Goal: Information Seeking & Learning: Learn about a topic

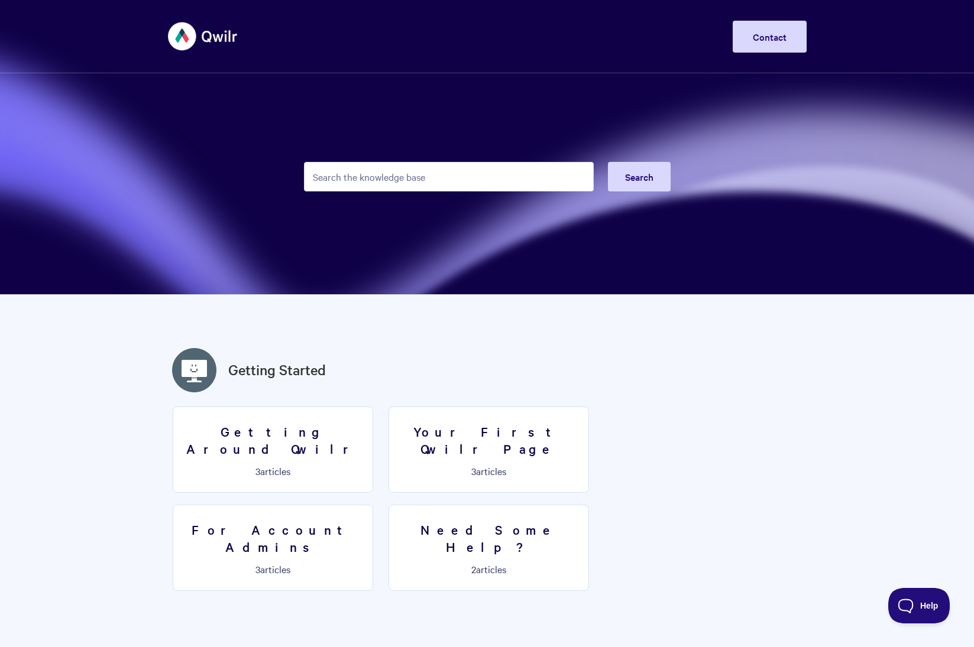
click at [457, 158] on form "Search" at bounding box center [487, 177] width 367 height 58
click at [450, 174] on input "Search the knowledge base" at bounding box center [449, 177] width 290 height 30
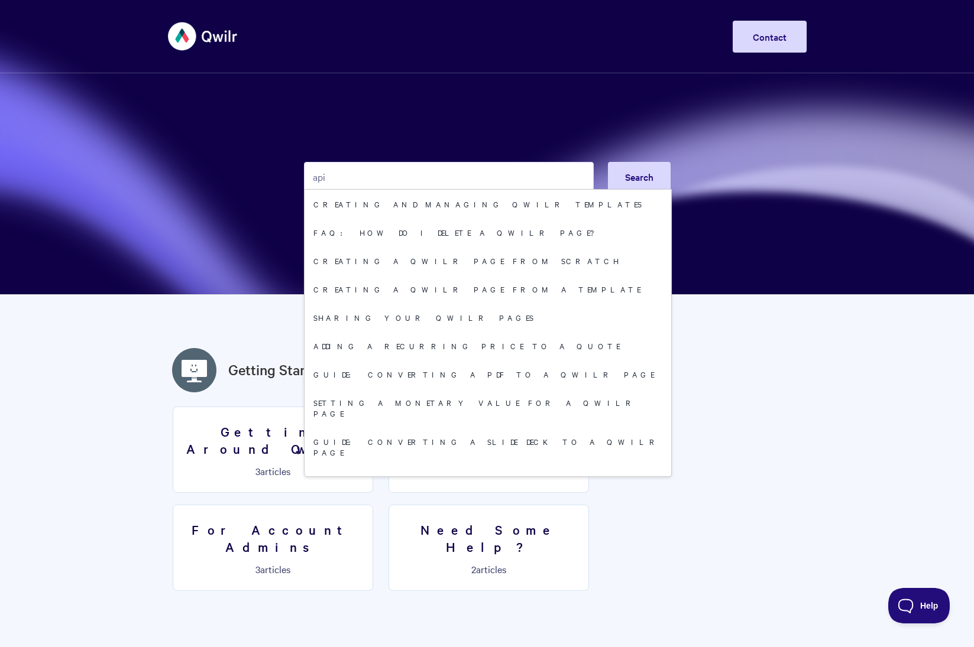
type input "api"
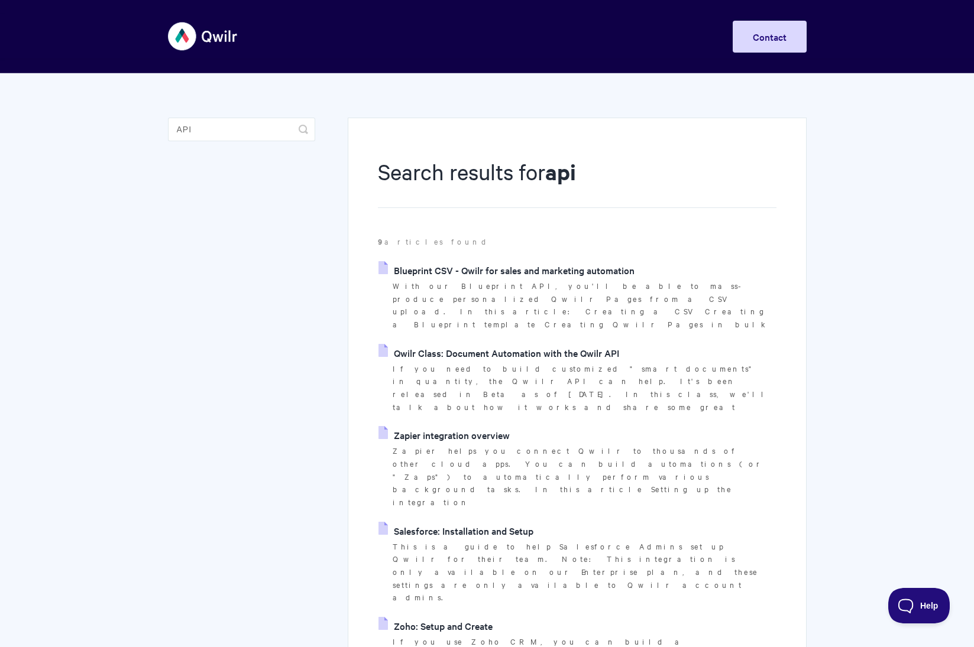
click at [445, 344] on link "Qwilr Class: Document Automation with the Qwilr API" at bounding box center [498, 353] width 241 height 18
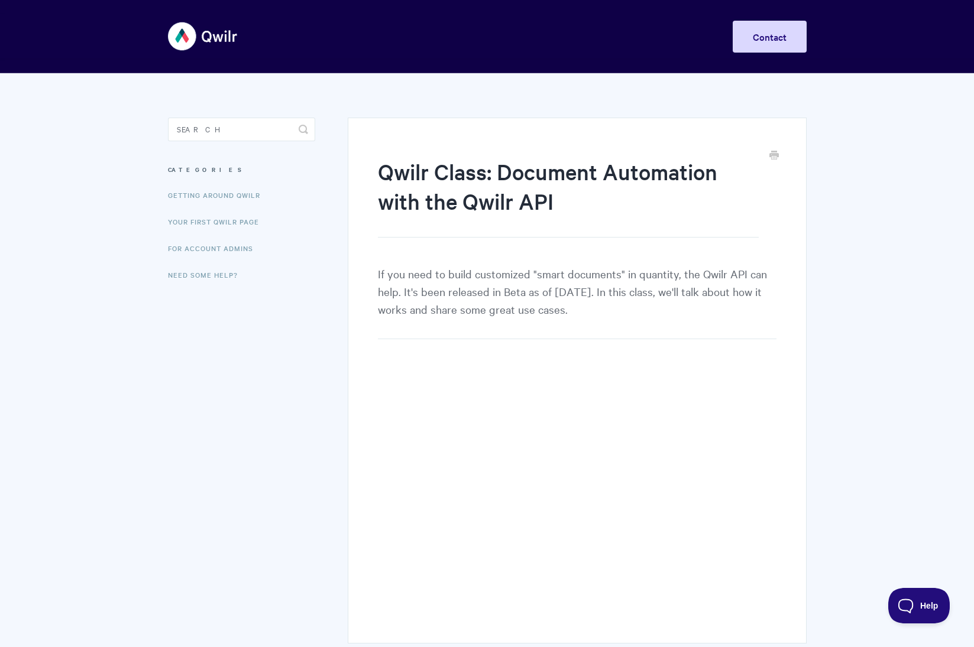
click at [213, 39] on img at bounding box center [203, 36] width 70 height 44
click at [212, 39] on img at bounding box center [203, 36] width 70 height 44
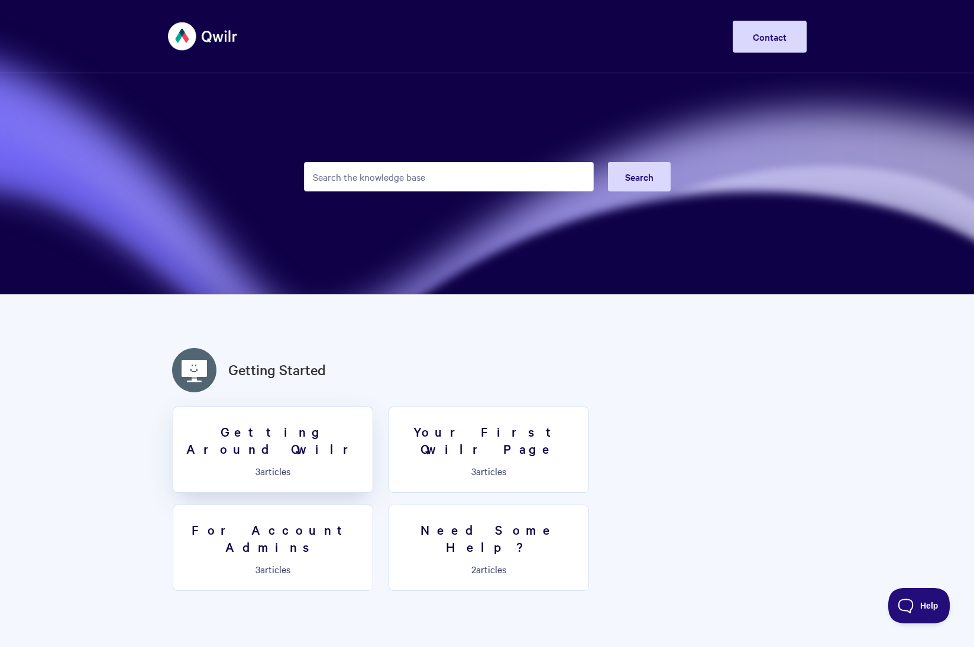
click at [293, 432] on h3 "Getting Around Qwilr" at bounding box center [272, 440] width 185 height 34
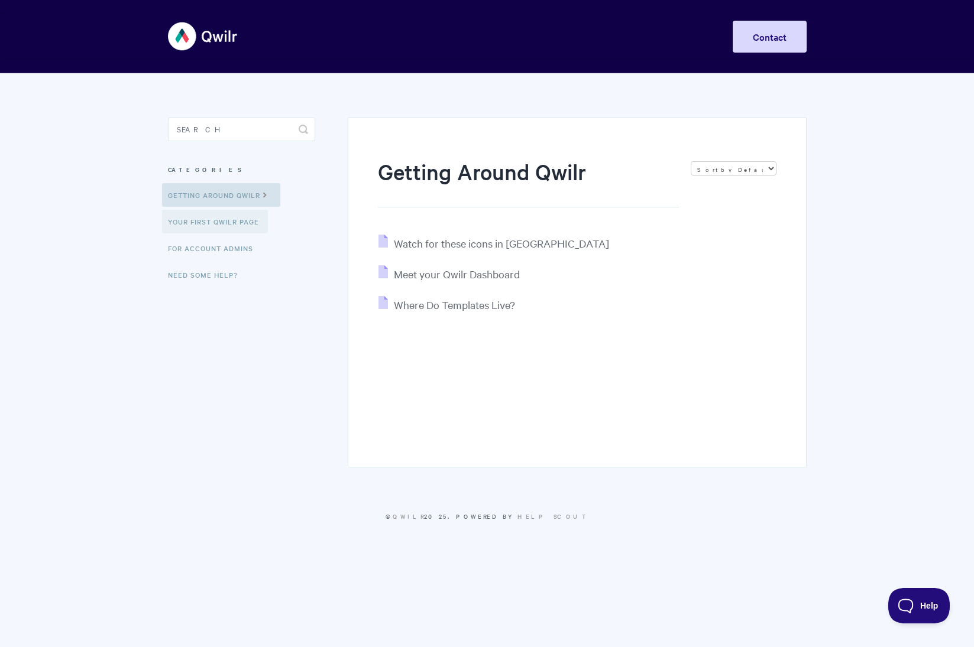
click at [236, 217] on link "Your First Qwilr Page" at bounding box center [215, 222] width 106 height 24
